Goal: Task Accomplishment & Management: Manage account settings

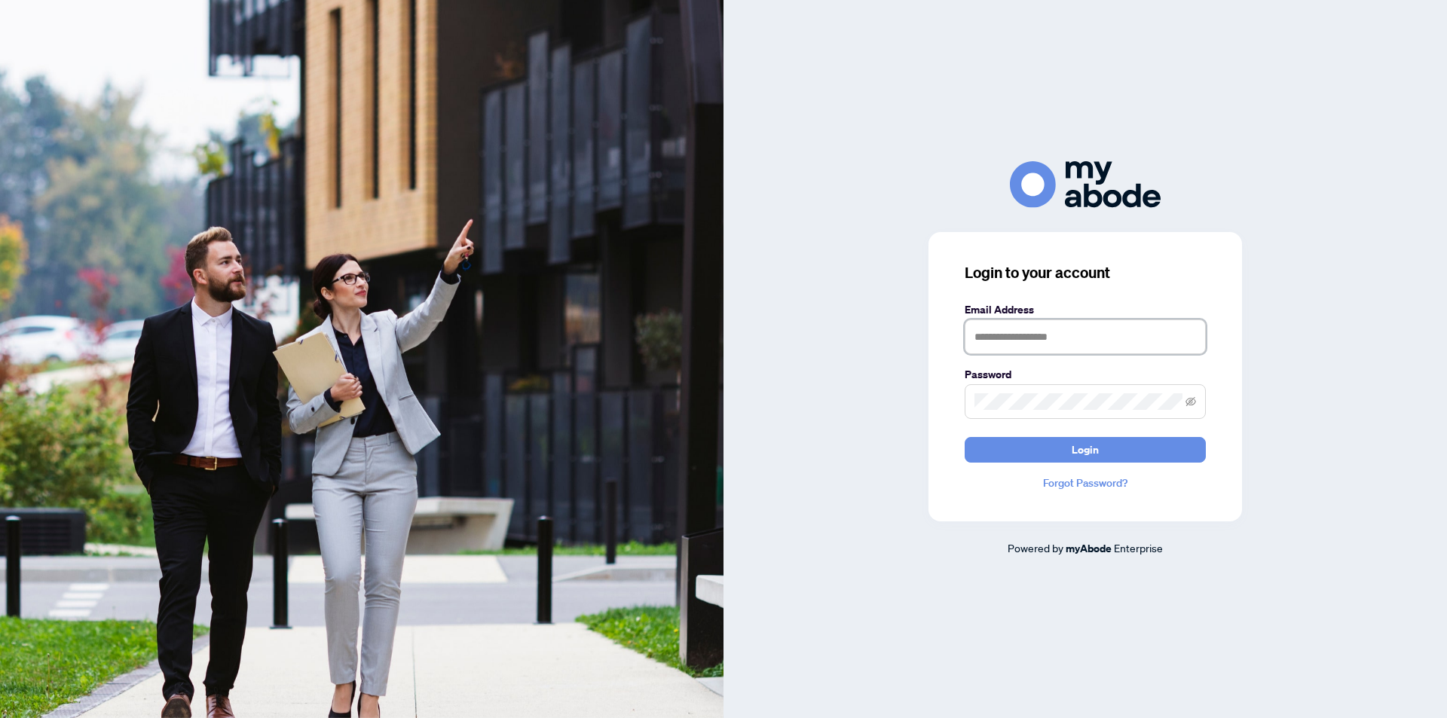
click at [993, 348] on input "text" at bounding box center [1085, 337] width 241 height 35
type input "**********"
click at [965, 437] on button "Login" at bounding box center [1085, 450] width 241 height 26
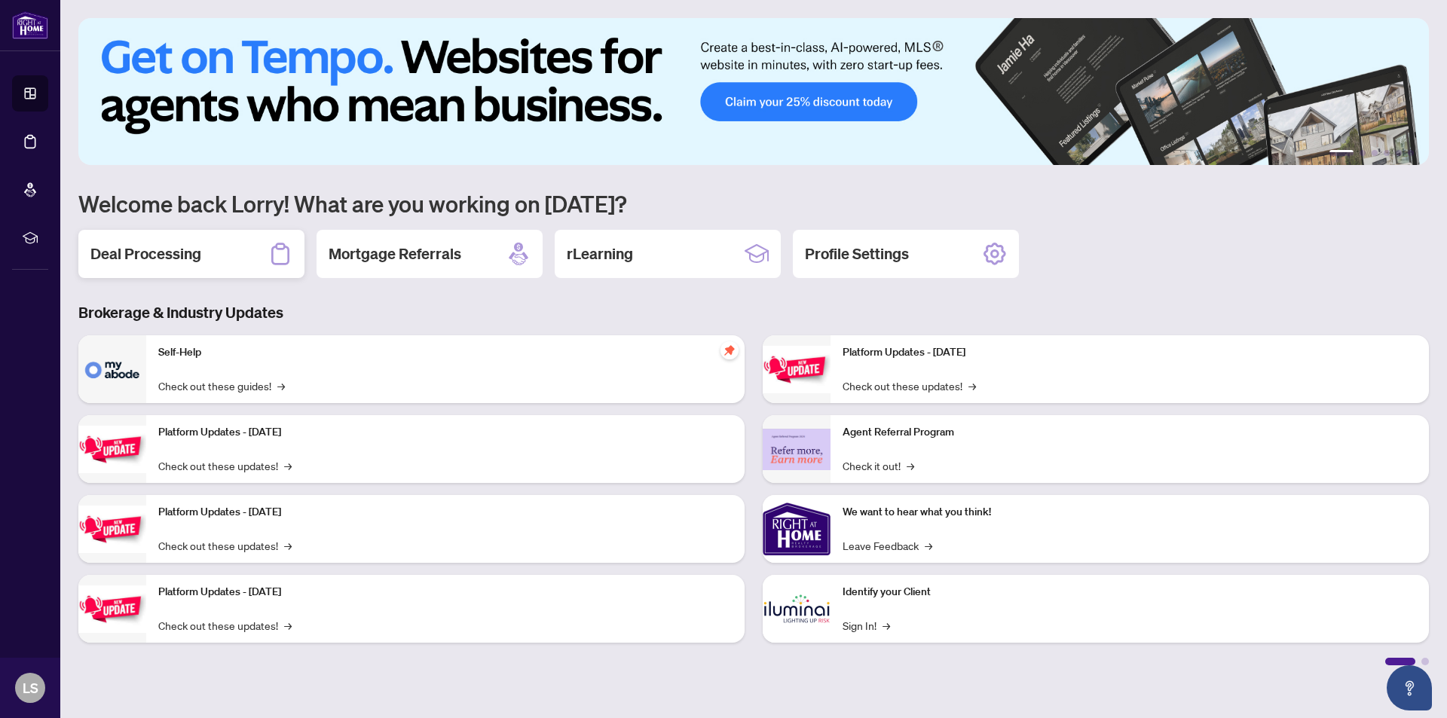
click at [157, 265] on div "Deal Processing" at bounding box center [191, 254] width 226 height 48
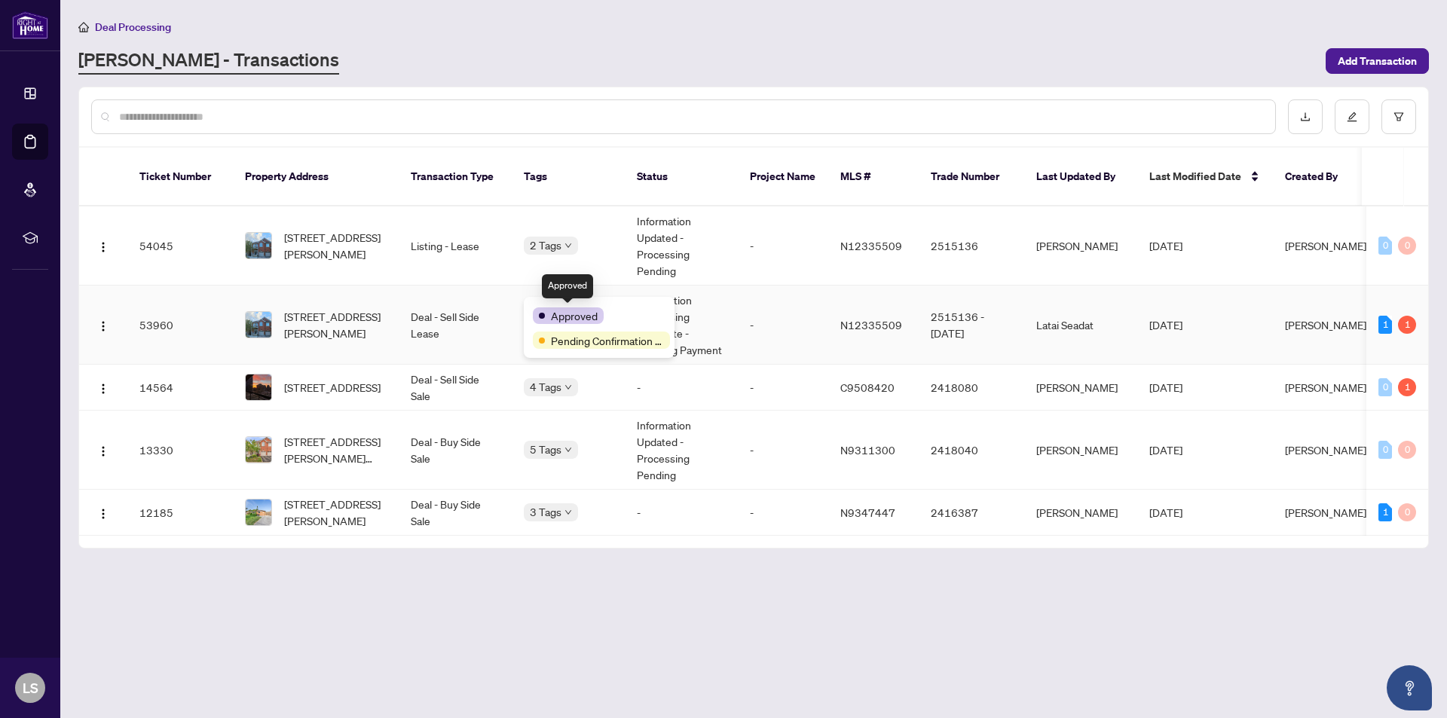
click at [563, 314] on span "Approved" at bounding box center [574, 316] width 47 height 17
click at [429, 314] on td "Deal - Sell Side Lease" at bounding box center [455, 325] width 113 height 79
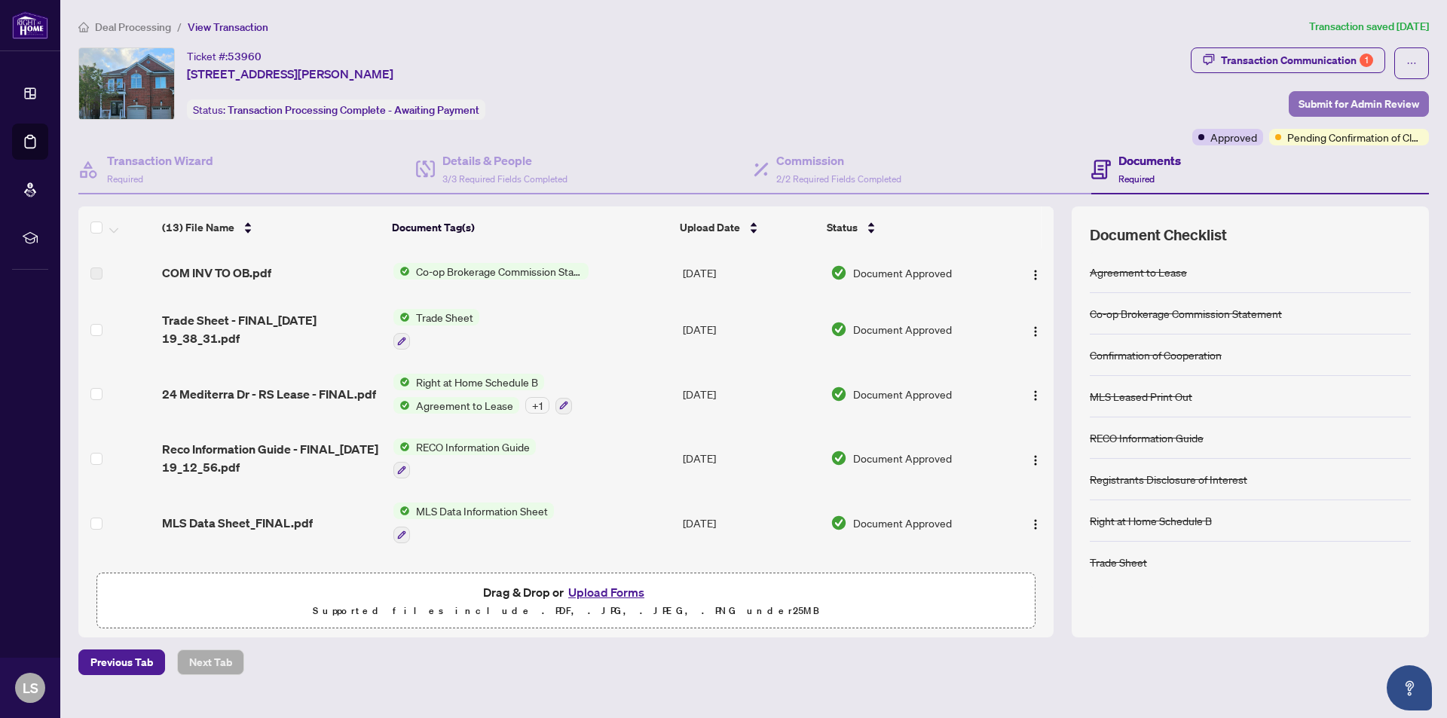
click at [1327, 110] on span "Submit for Admin Review" at bounding box center [1359, 104] width 121 height 24
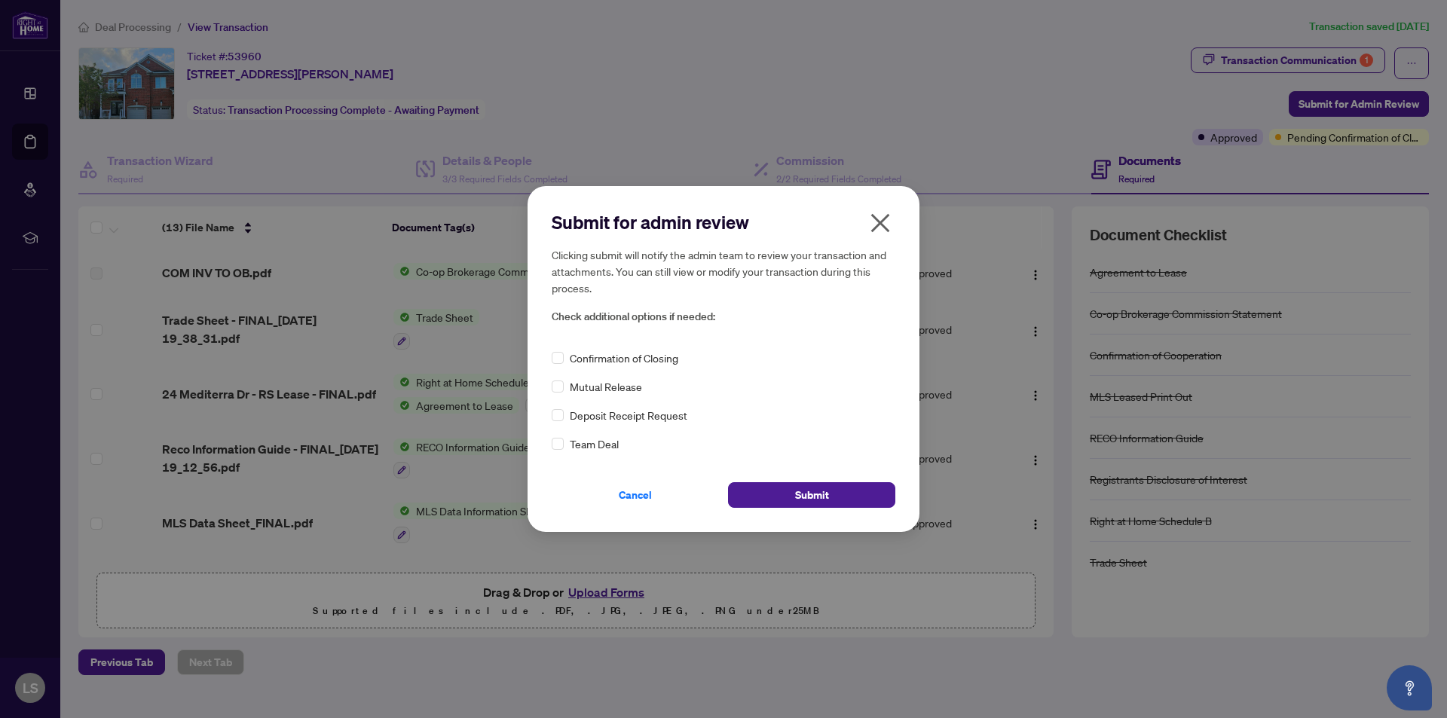
click at [635, 361] on span "Confirmation of Closing" at bounding box center [624, 358] width 109 height 17
click at [819, 494] on span "Submit" at bounding box center [812, 495] width 34 height 24
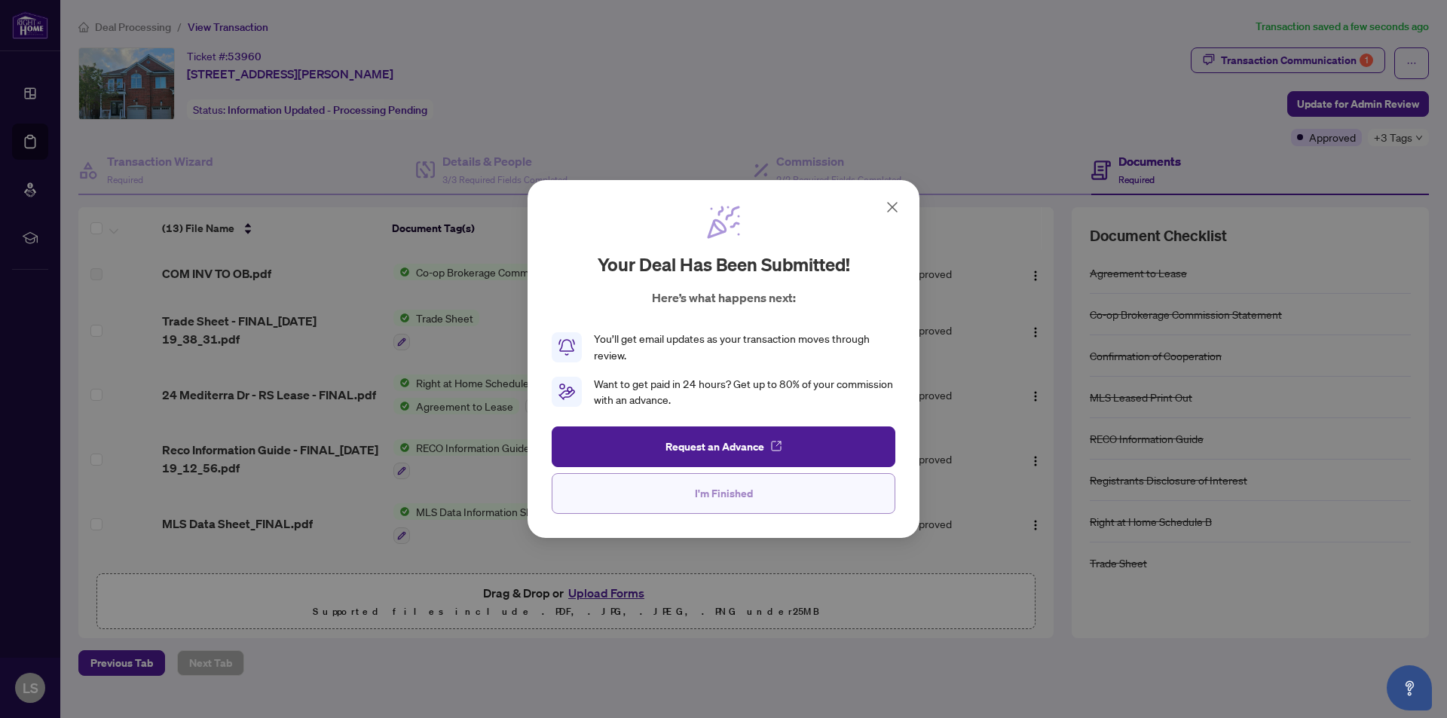
click at [801, 496] on button "I'm Finished" at bounding box center [724, 493] width 344 height 41
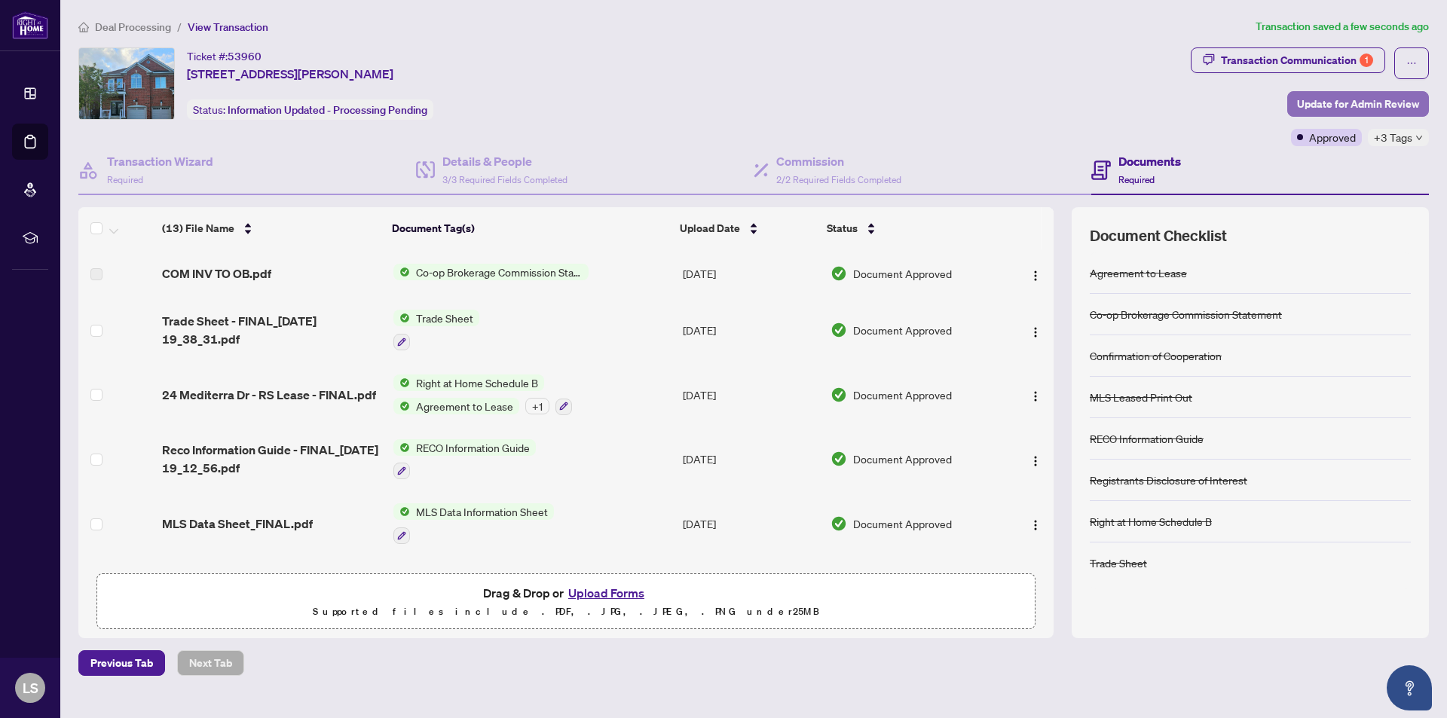
click at [1327, 104] on span "Update for Admin Review" at bounding box center [1358, 104] width 122 height 24
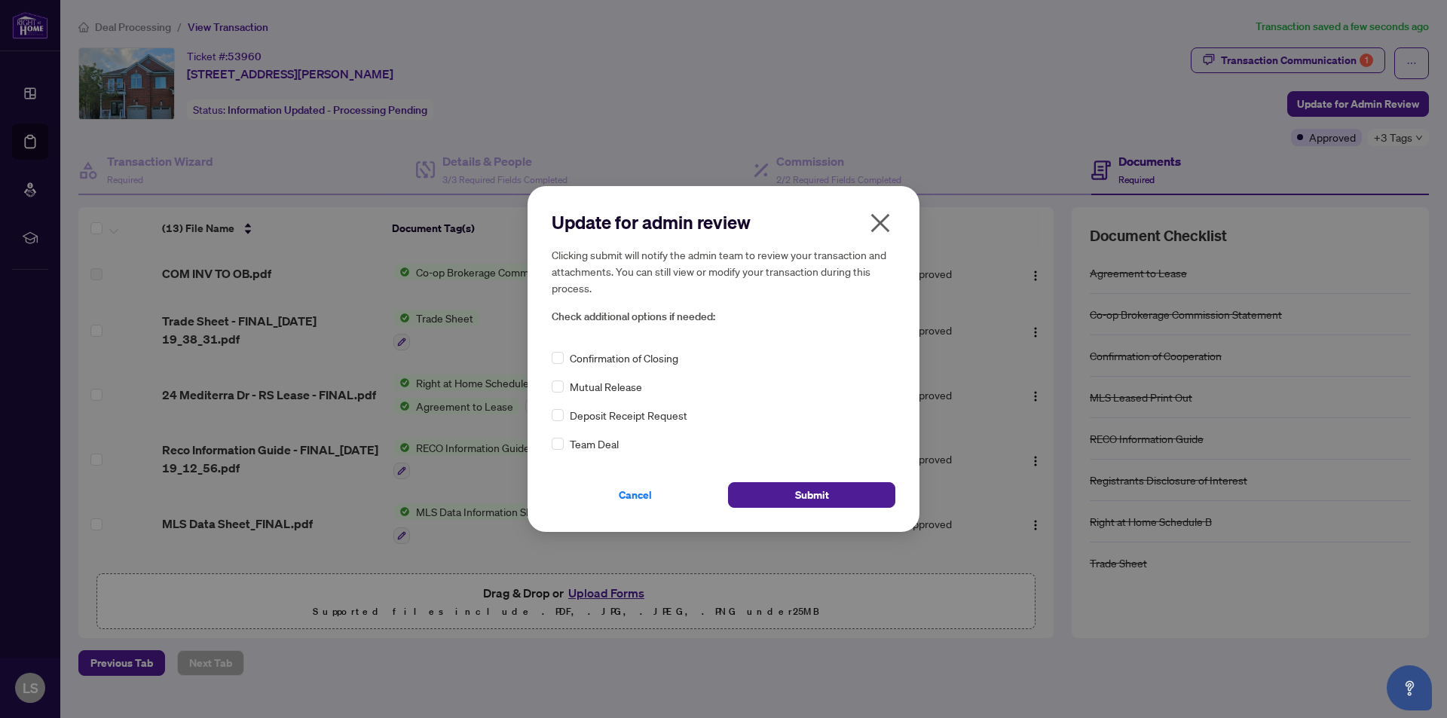
click at [883, 224] on icon "close" at bounding box center [880, 223] width 24 height 24
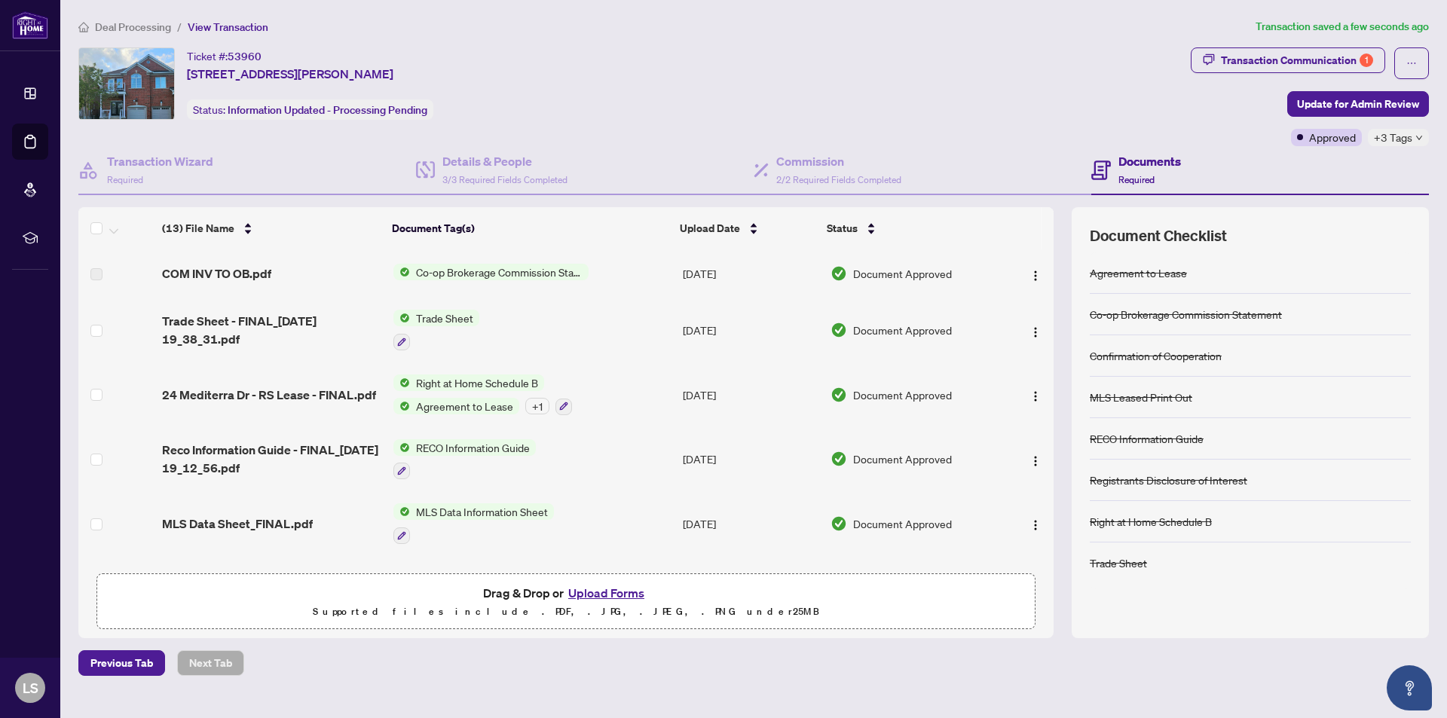
click at [144, 29] on span "Deal Processing" at bounding box center [133, 27] width 76 height 14
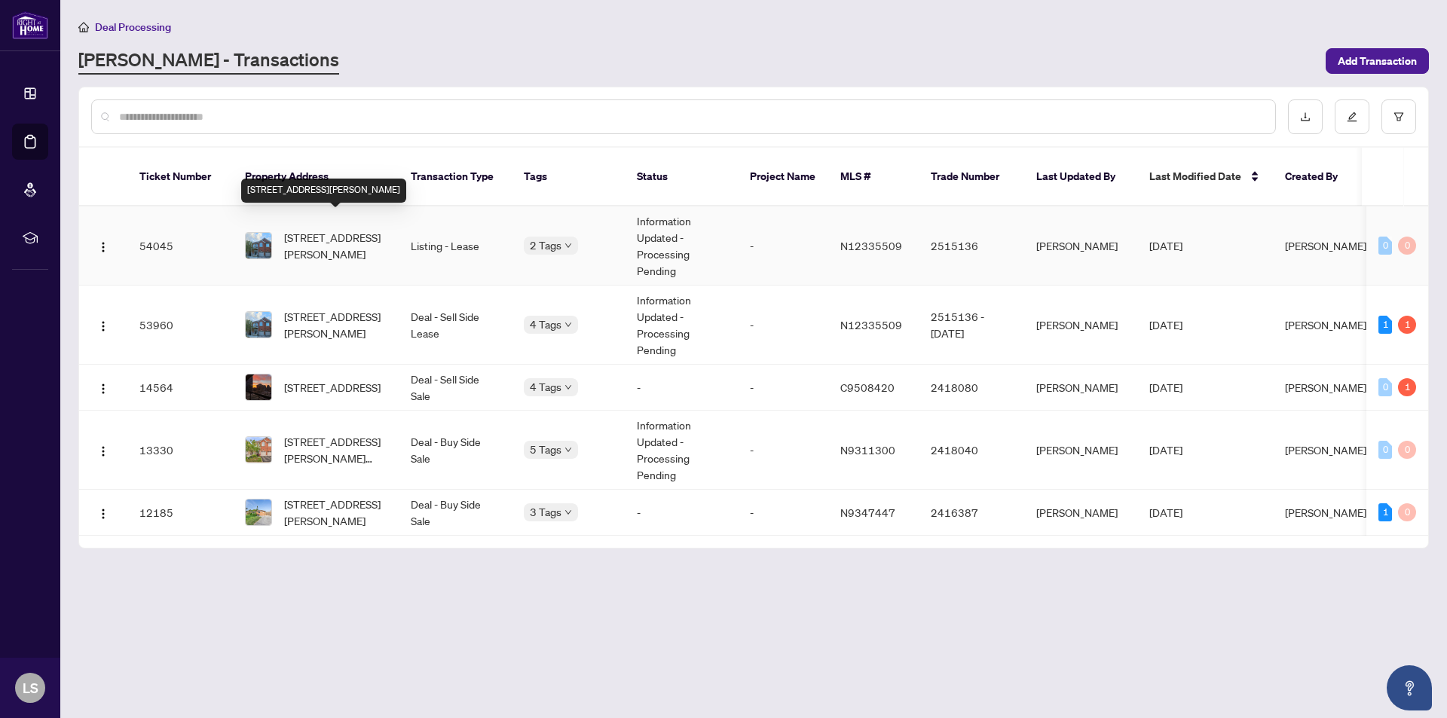
click at [368, 229] on span "[STREET_ADDRESS][PERSON_NAME]" at bounding box center [335, 245] width 103 height 33
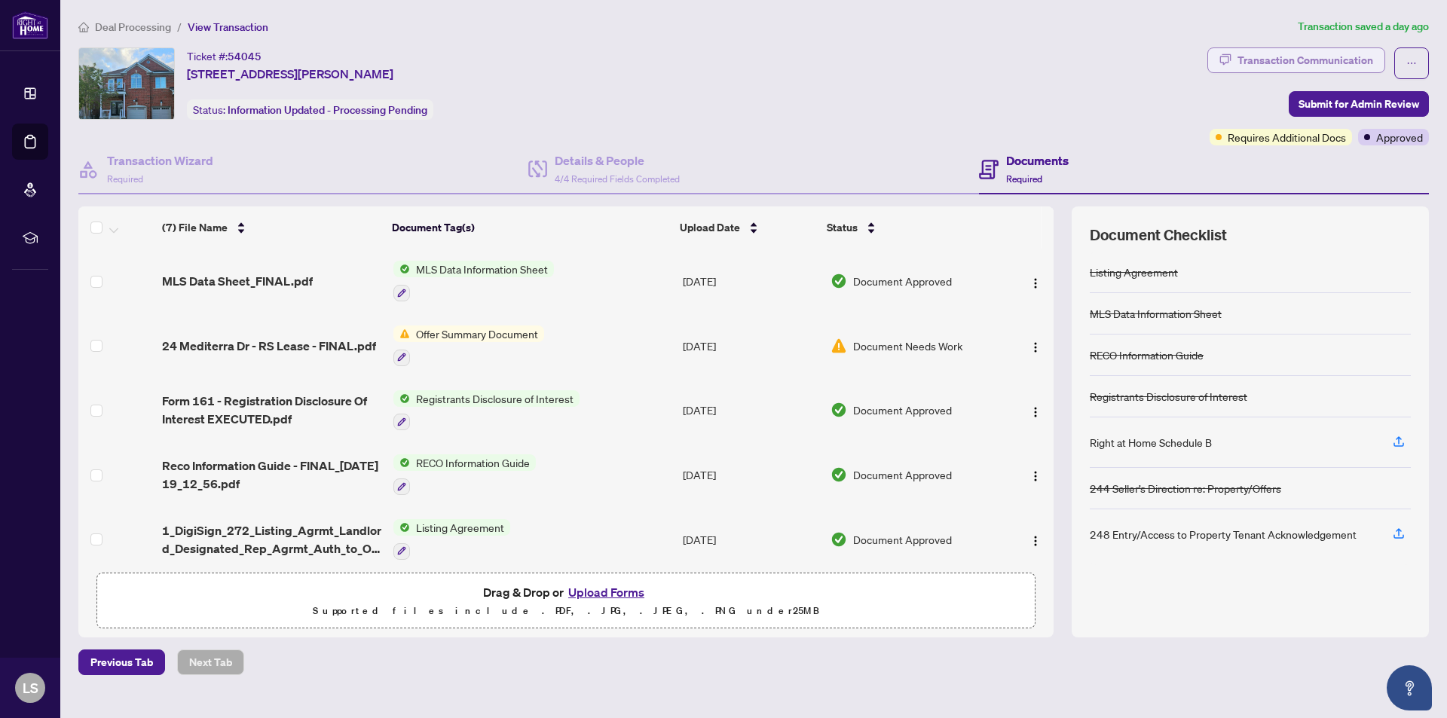
click at [1271, 56] on div "Transaction Communication" at bounding box center [1306, 60] width 136 height 24
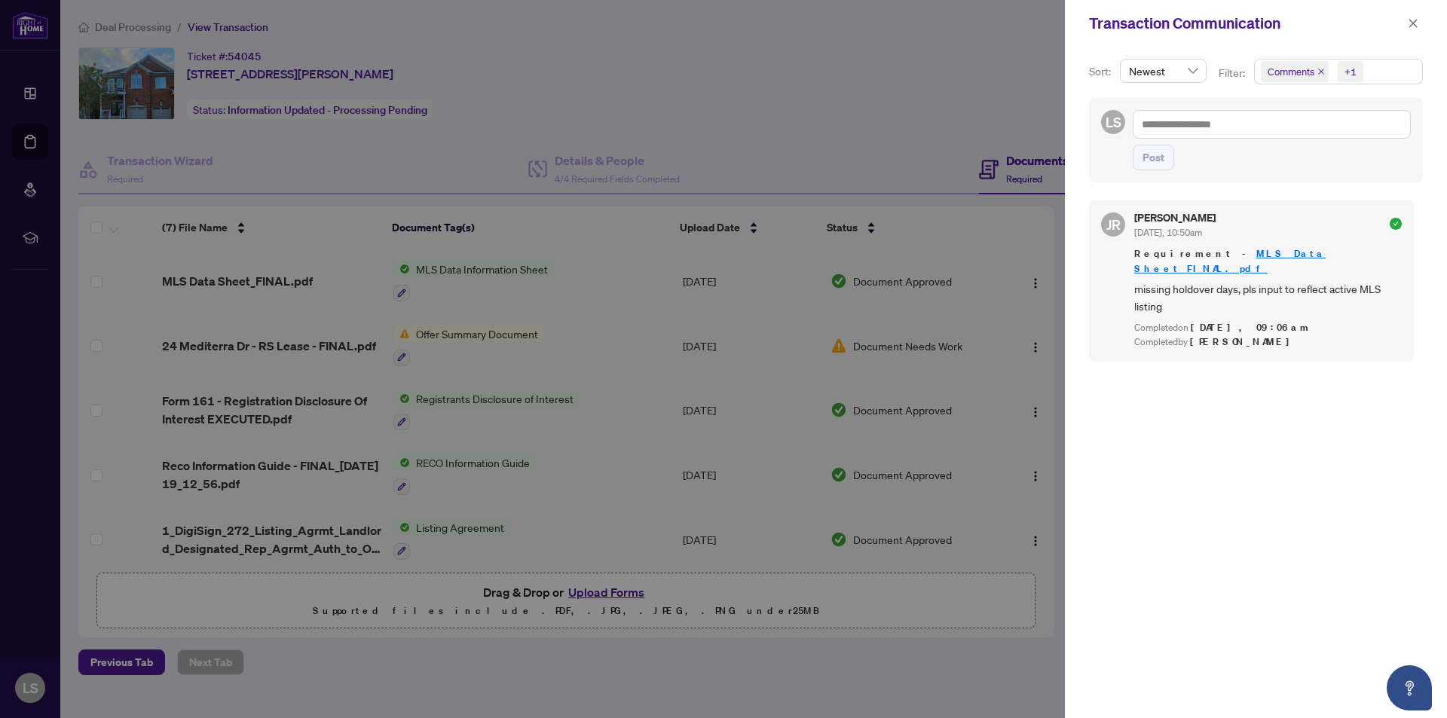
click at [885, 81] on div at bounding box center [723, 359] width 1447 height 718
click at [1406, 22] on button "button" at bounding box center [1413, 23] width 20 height 18
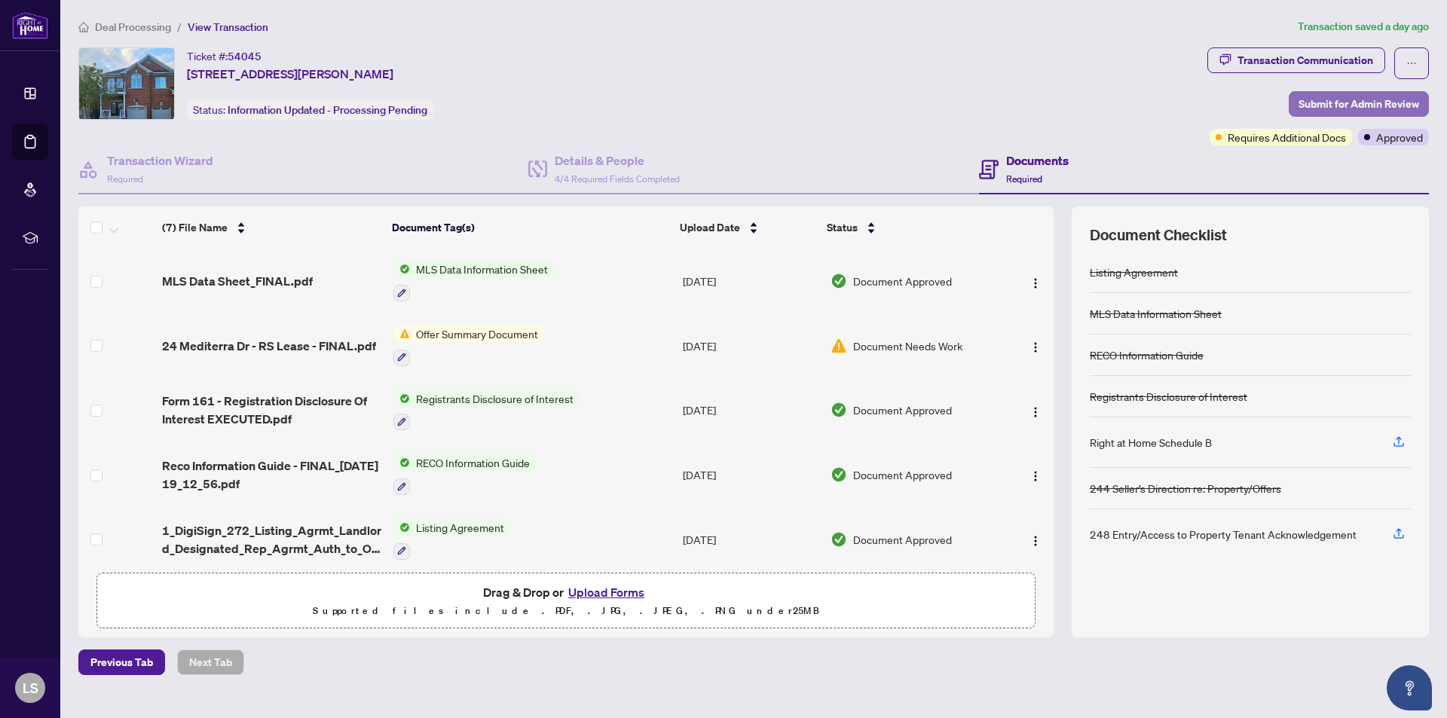
click at [1319, 103] on span "Submit for Admin Review" at bounding box center [1359, 104] width 121 height 24
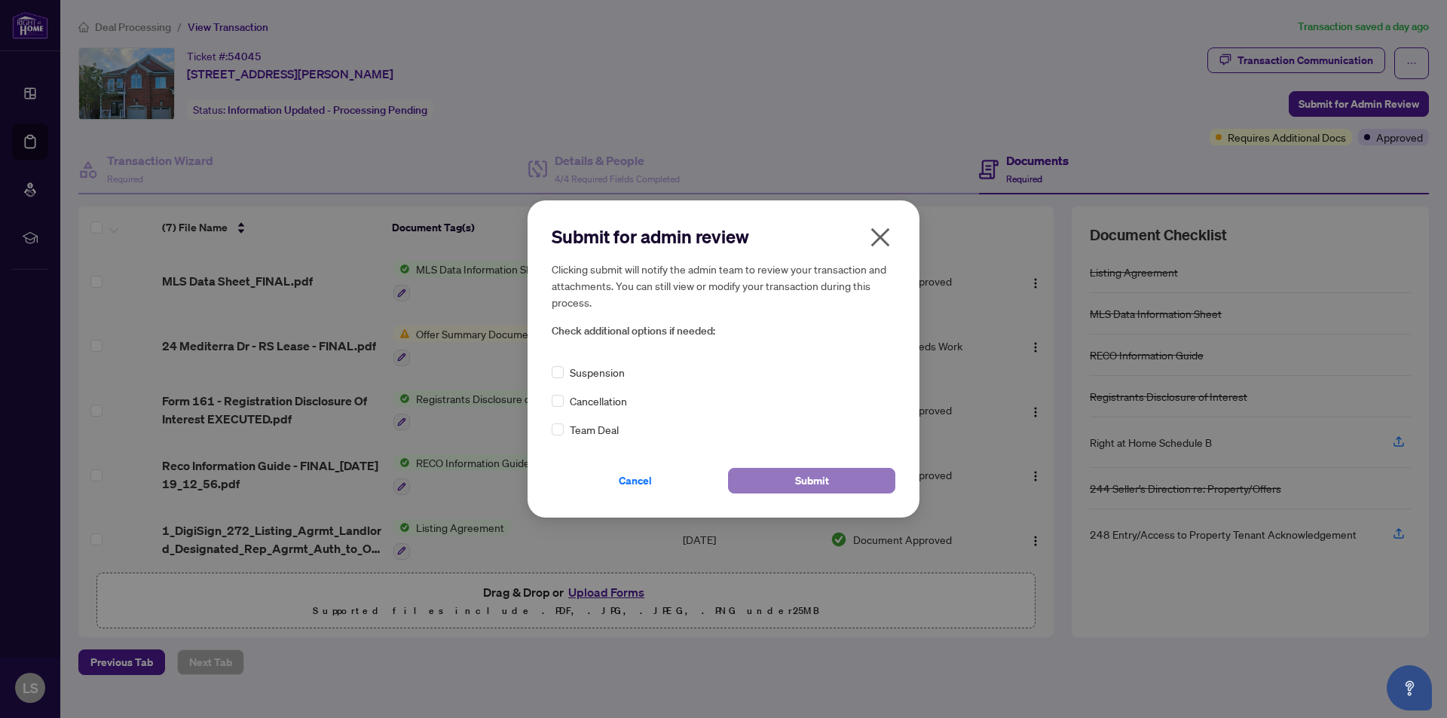
click at [817, 477] on span "Submit" at bounding box center [812, 481] width 34 height 24
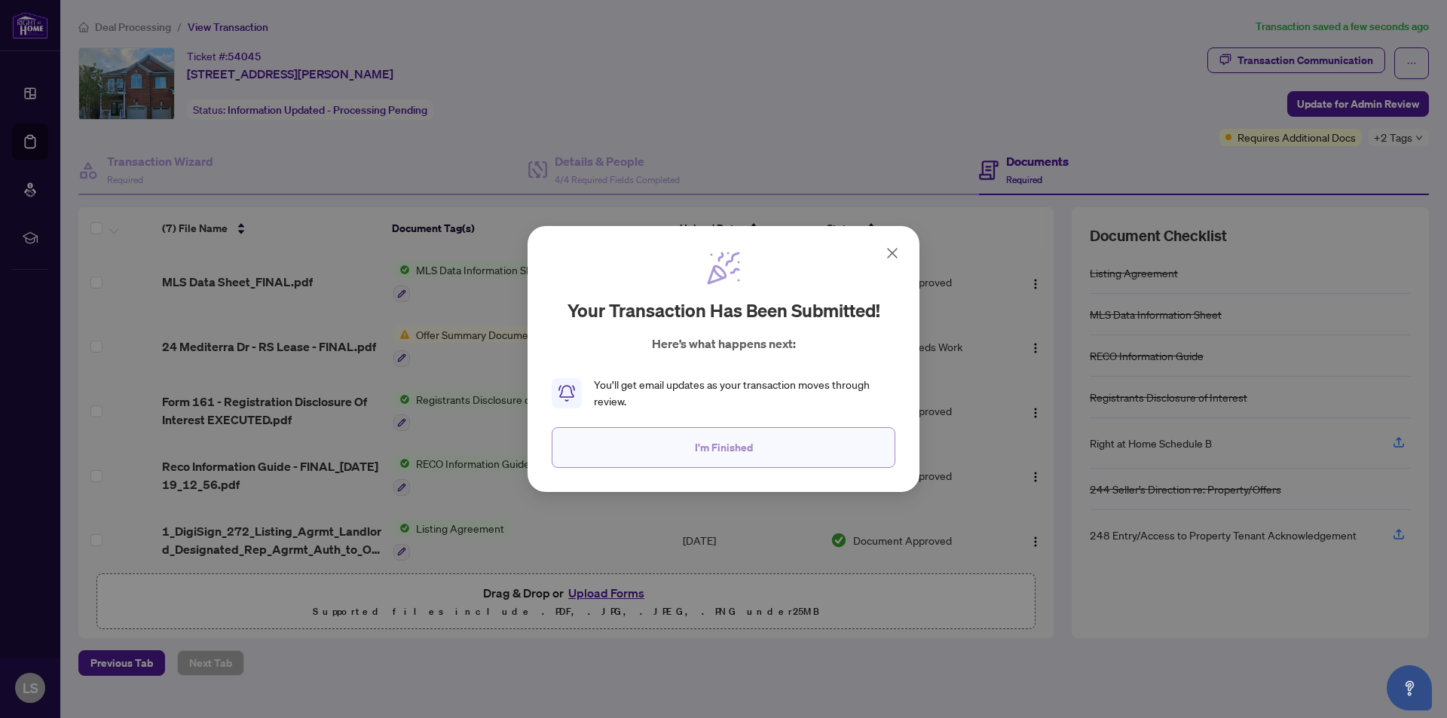
click at [771, 455] on button "I'm Finished" at bounding box center [724, 447] width 344 height 41
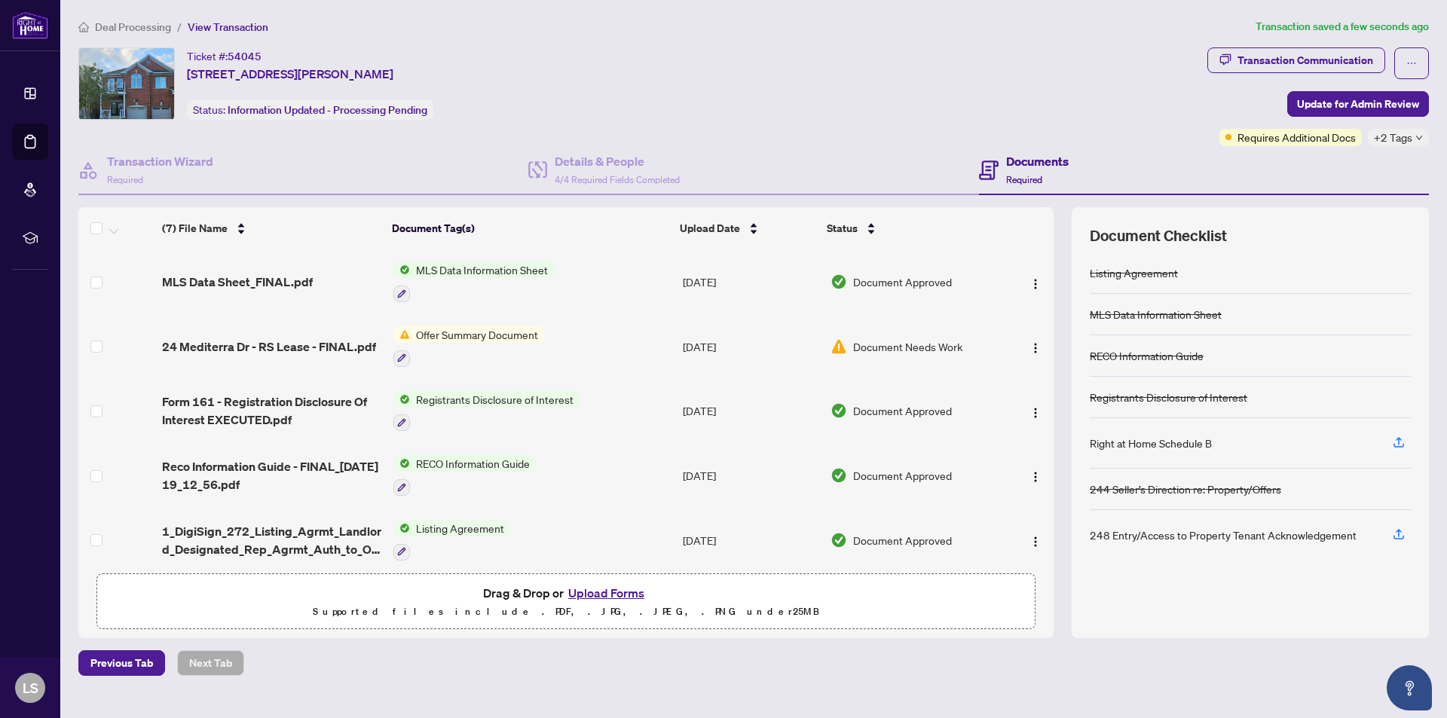
click at [154, 29] on span "Deal Processing" at bounding box center [133, 27] width 76 height 14
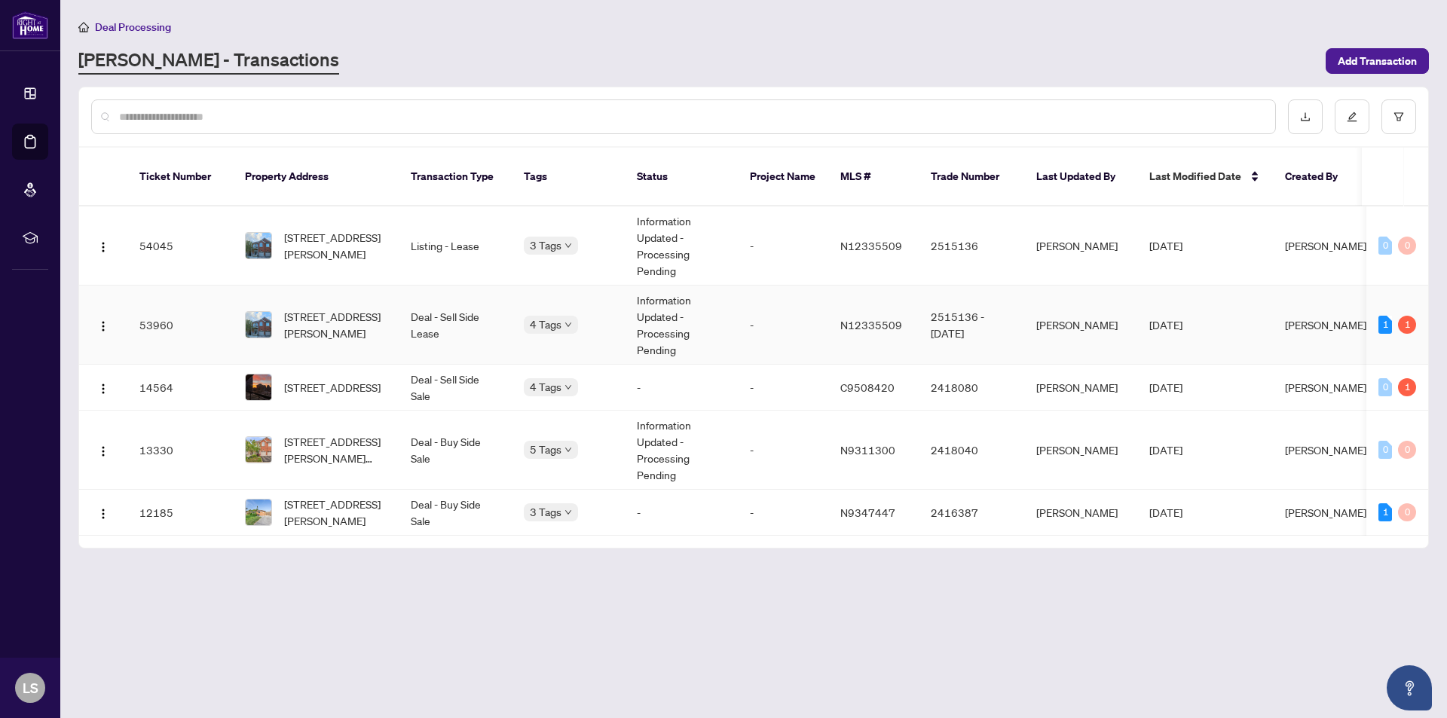
click at [576, 310] on span "Approved" at bounding box center [574, 316] width 47 height 17
click at [678, 49] on div "[PERSON_NAME] - Transactions" at bounding box center [697, 60] width 1238 height 27
click at [524, 382] on div "Requires Additional Docs Closed BV Cheque(s) Issued Final Trade - Completed" at bounding box center [524, 382] width 0 height 0
click at [715, 23] on div "Deal Processing" at bounding box center [753, 26] width 1351 height 17
